Goal: Information Seeking & Learning: Learn about a topic

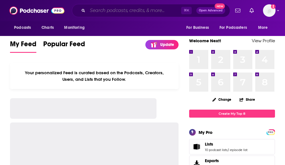
click at [132, 9] on input "Search podcasts, credits, & more..." at bounding box center [135, 10] width 94 height 9
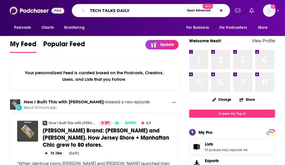
type input "TECH TALKS DAILY"
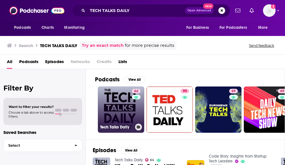
click at [111, 121] on link "64 Tech Talks Daily" at bounding box center [121, 110] width 46 height 46
